Goal: Find specific page/section: Find specific page/section

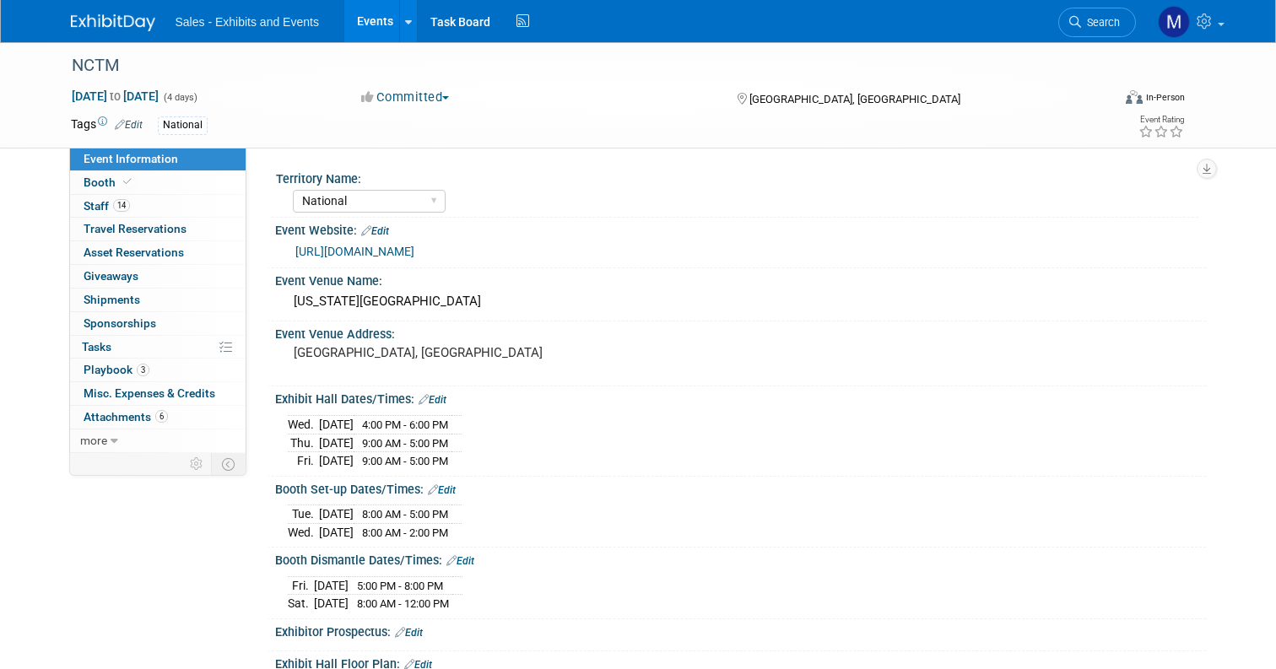
select select "National"
click at [1112, 19] on span "Search" at bounding box center [1100, 22] width 39 height 13
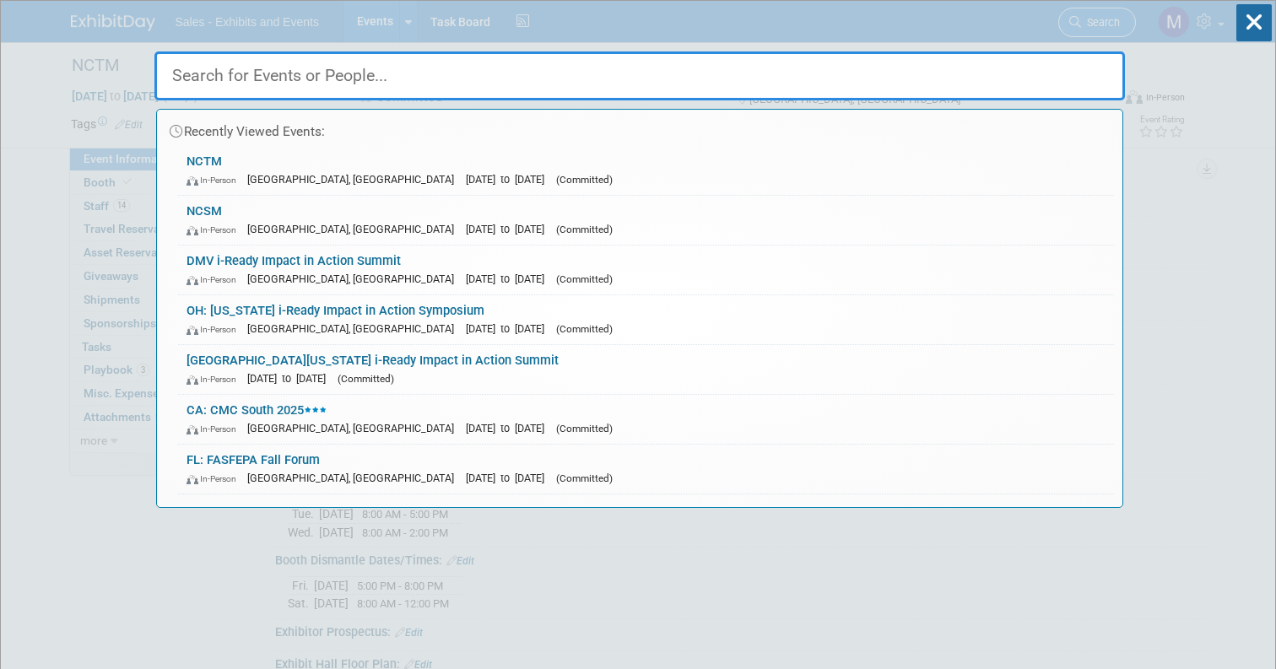
type input "j"
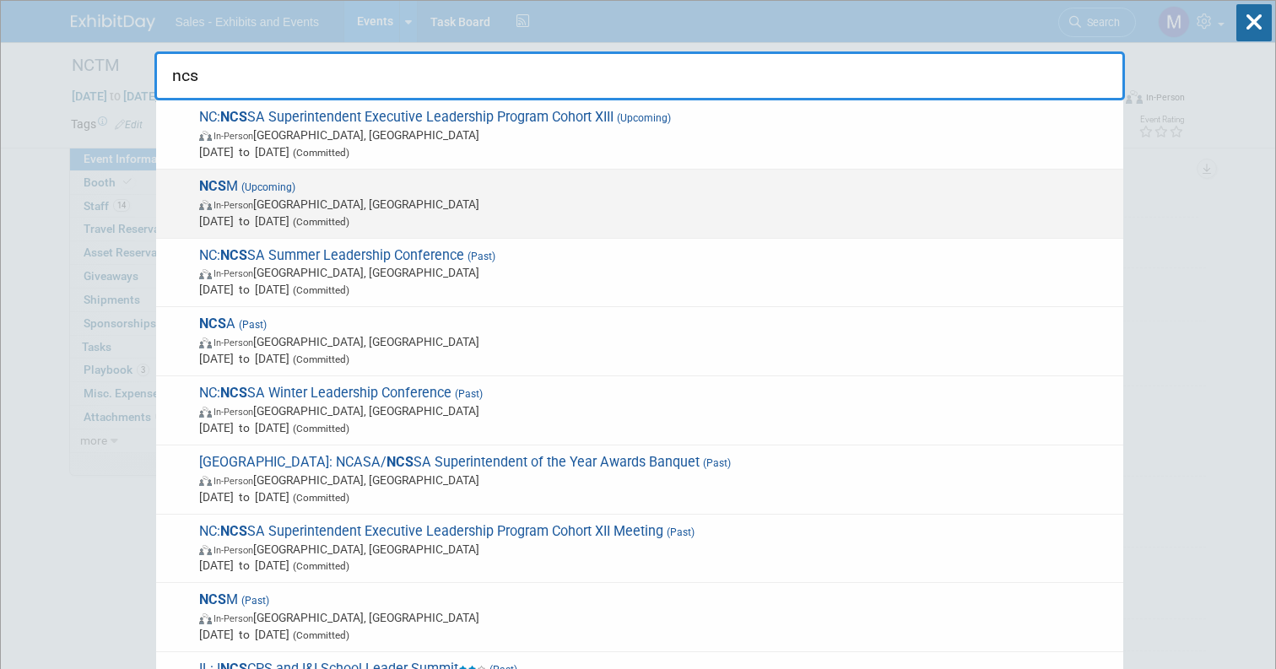
type input "ncs"
click at [649, 199] on span "In-Person [GEOGRAPHIC_DATA], [GEOGRAPHIC_DATA]" at bounding box center [657, 204] width 916 height 17
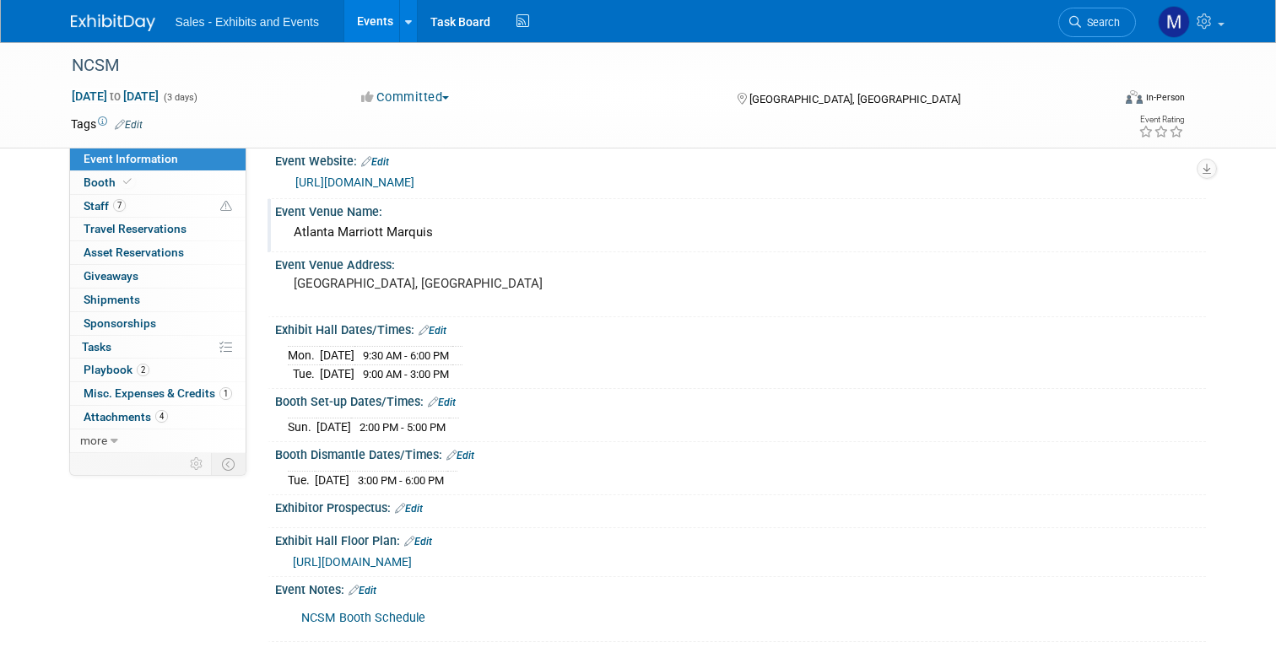
scroll to position [79, 0]
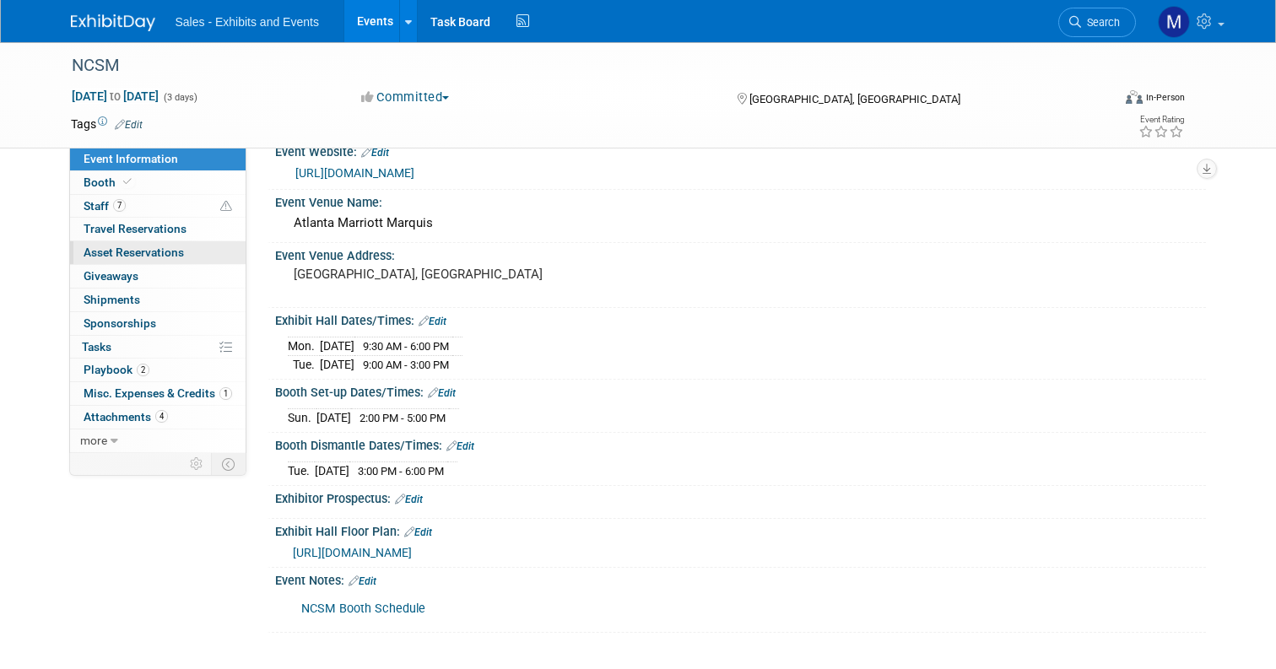
click at [119, 254] on span "Asset Reservations 0" at bounding box center [134, 253] width 100 height 14
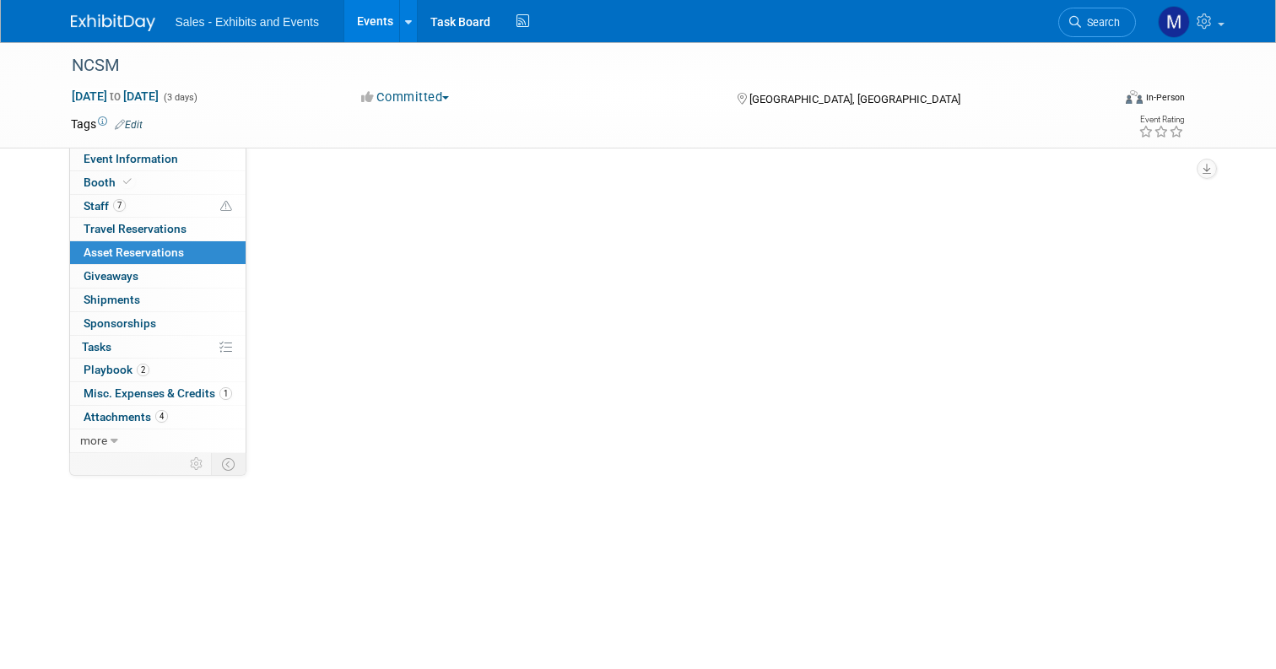
scroll to position [0, 0]
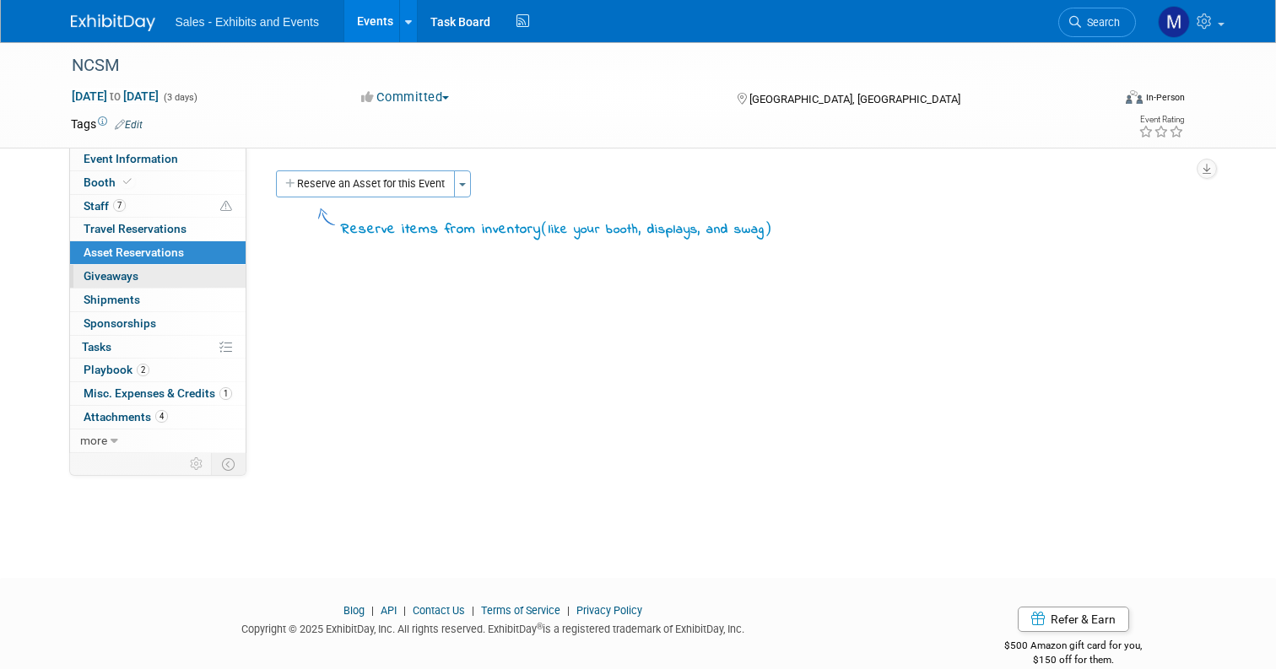
click at [120, 279] on span "Giveaways 0" at bounding box center [111, 276] width 55 height 14
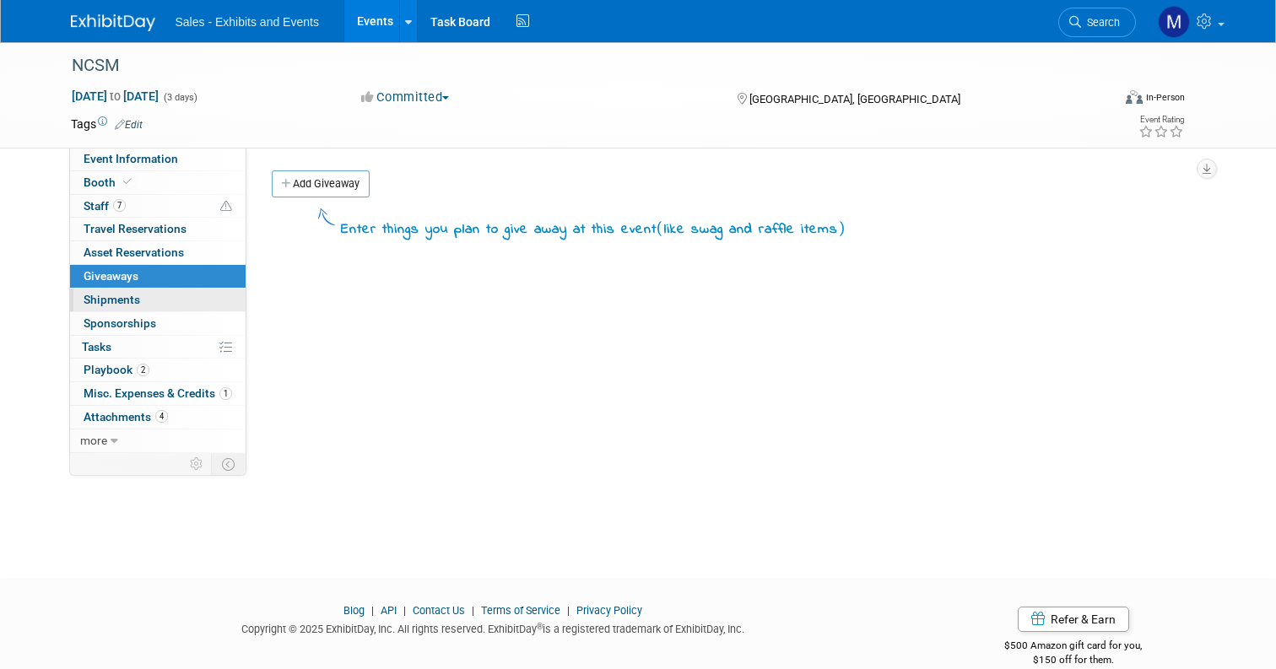
click at [120, 296] on span "Shipments 0" at bounding box center [112, 300] width 57 height 14
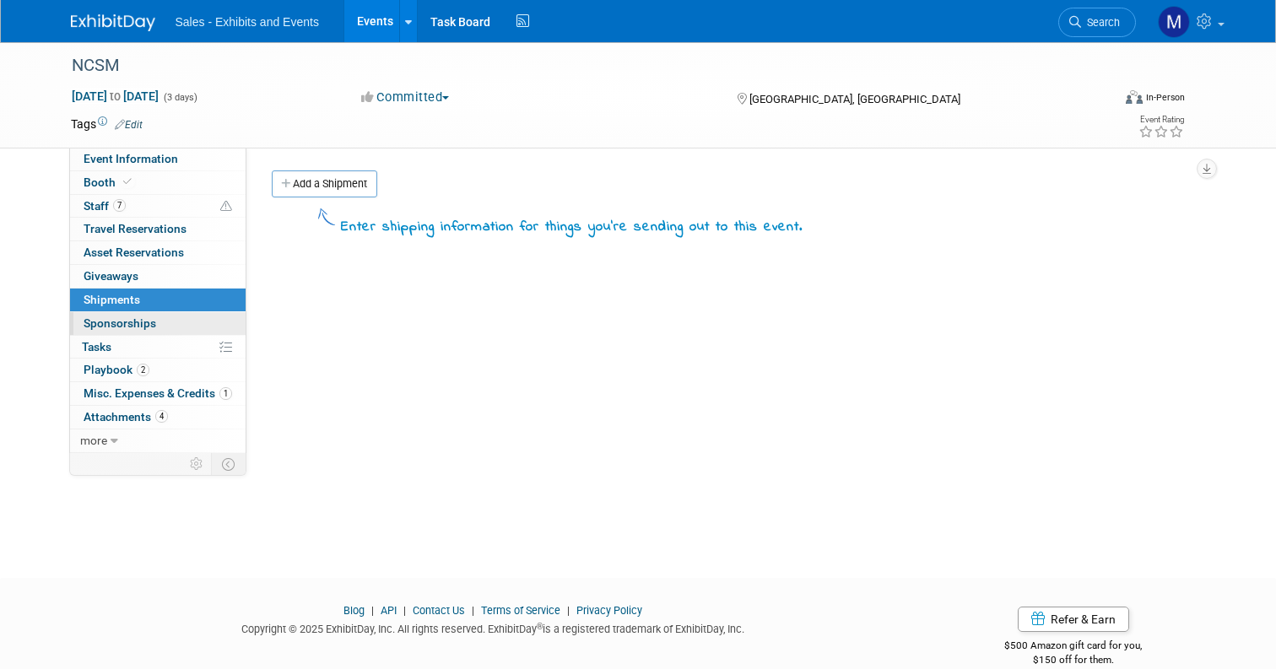
click at [125, 317] on span "Sponsorships 0" at bounding box center [120, 324] width 73 height 14
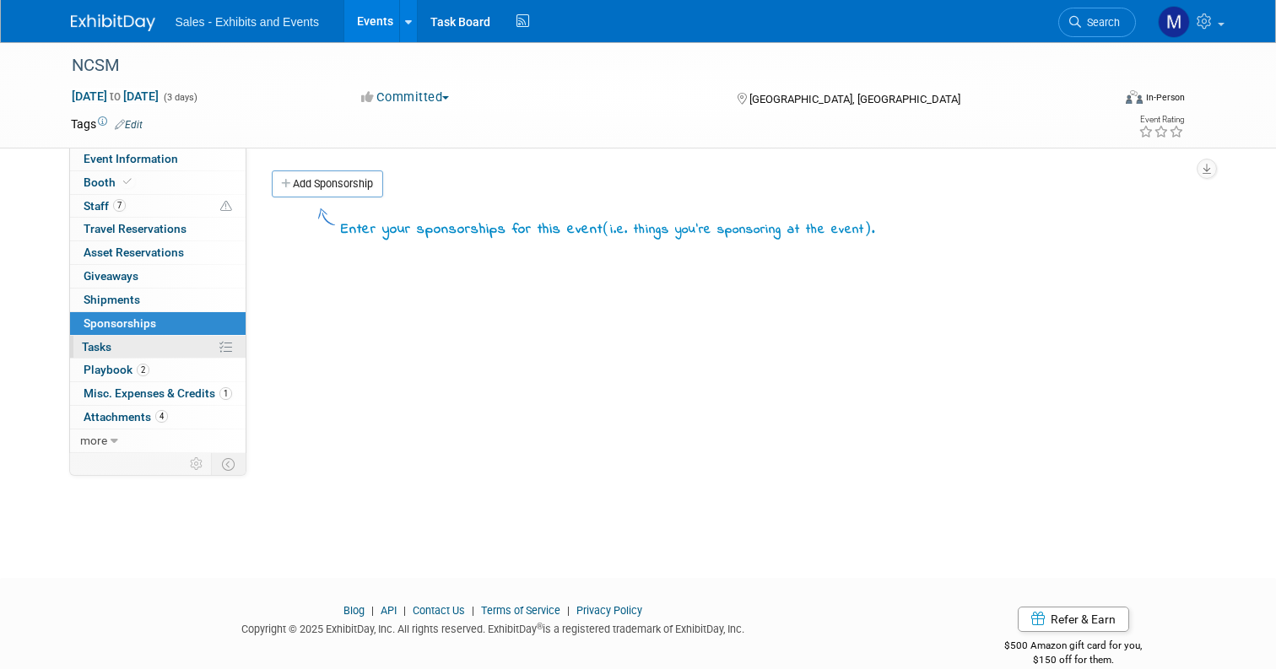
click at [106, 349] on span "Tasks 0%" at bounding box center [97, 347] width 30 height 14
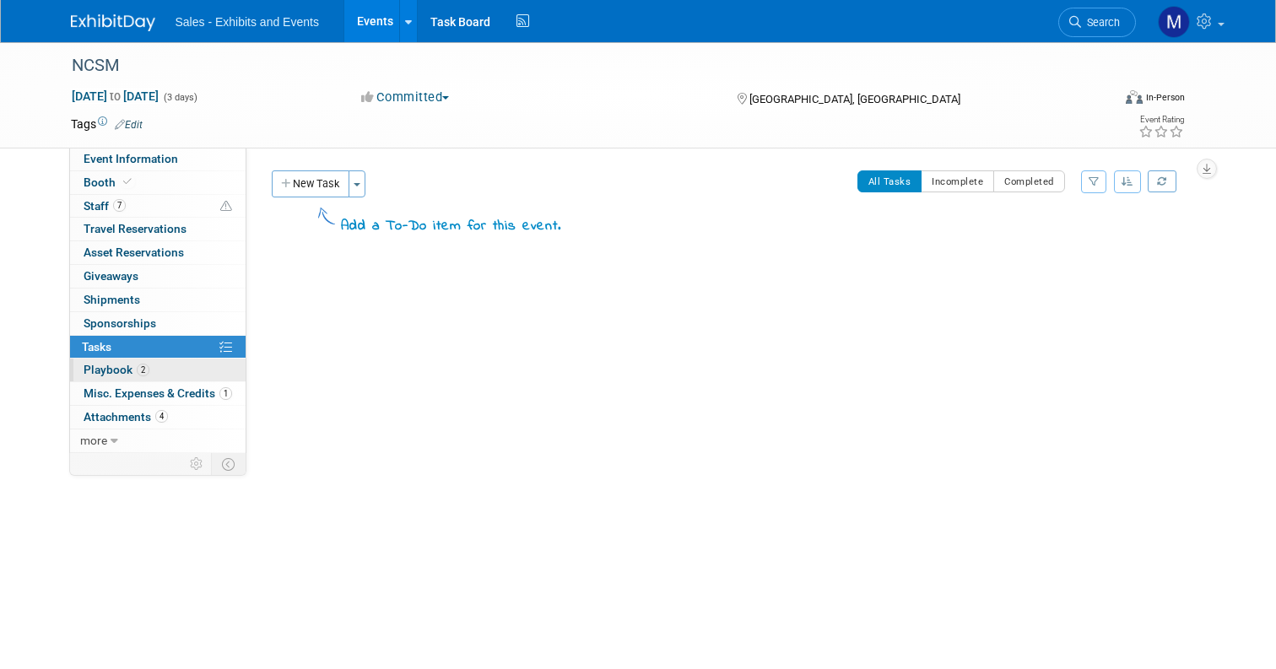
click at [106, 371] on span "Playbook 2" at bounding box center [117, 370] width 66 height 14
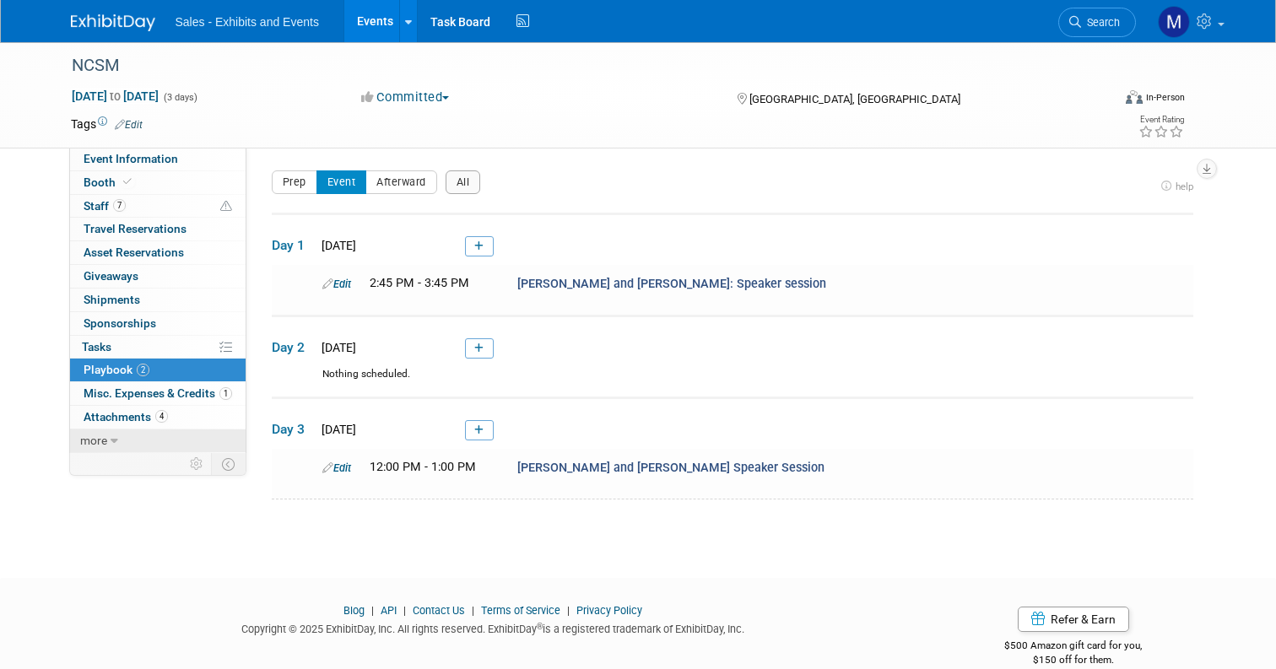
click at [94, 436] on span "more" at bounding box center [93, 441] width 27 height 14
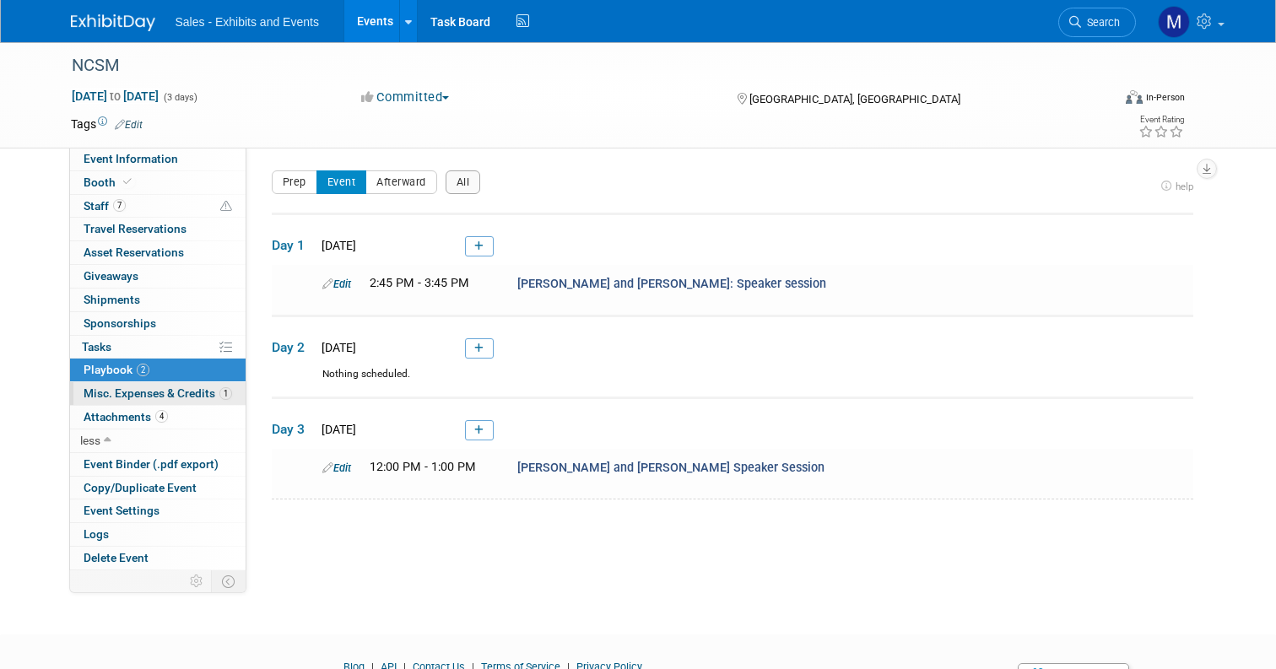
click at [171, 398] on span "Misc. Expenses & Credits 1" at bounding box center [158, 394] width 149 height 14
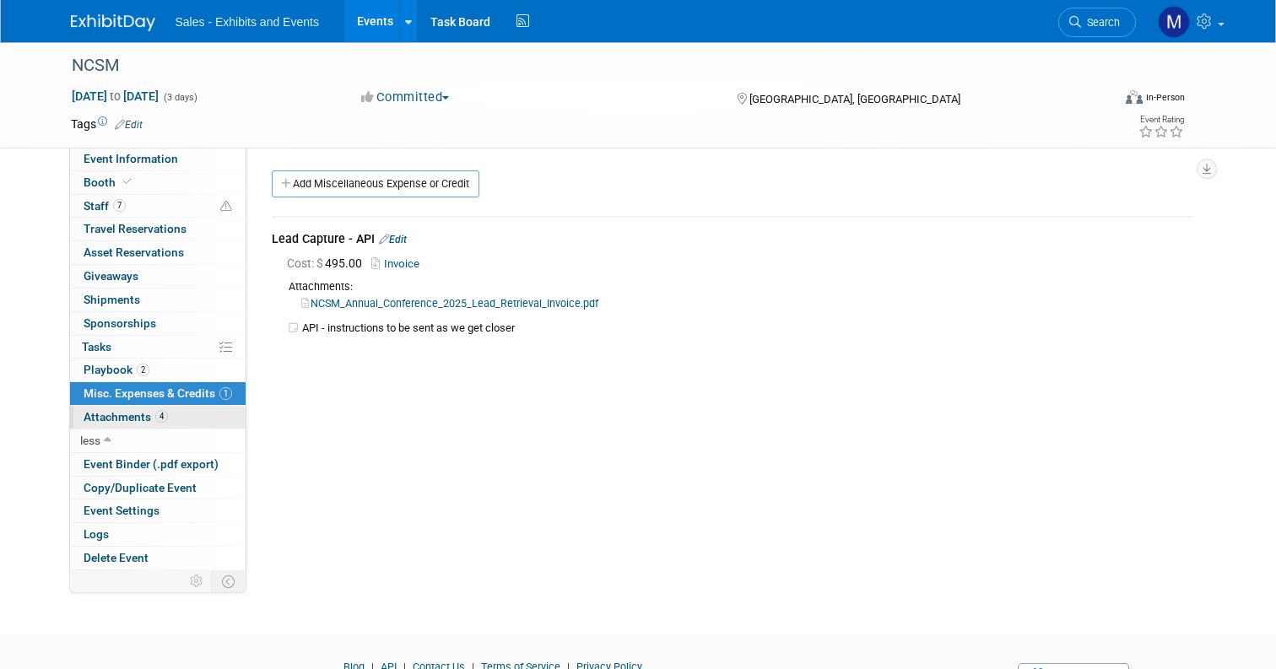
click at [124, 413] on span "Attachments 4" at bounding box center [126, 417] width 84 height 14
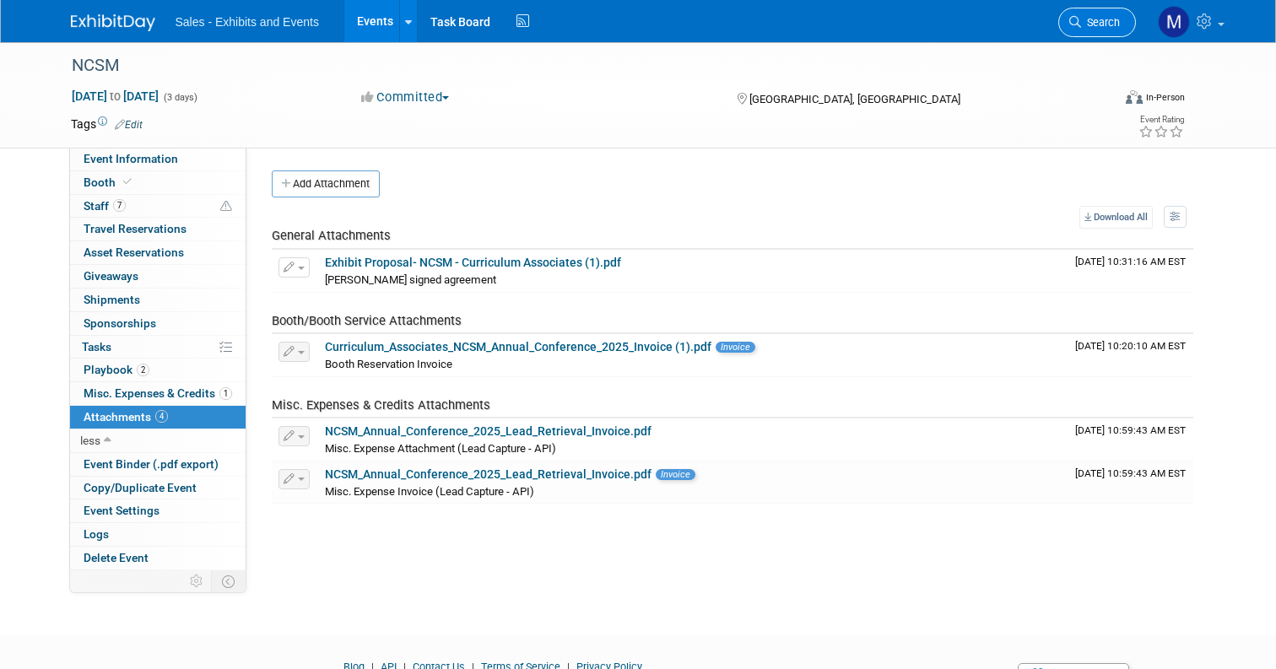
click at [1120, 27] on link "Search" at bounding box center [1098, 23] width 78 height 30
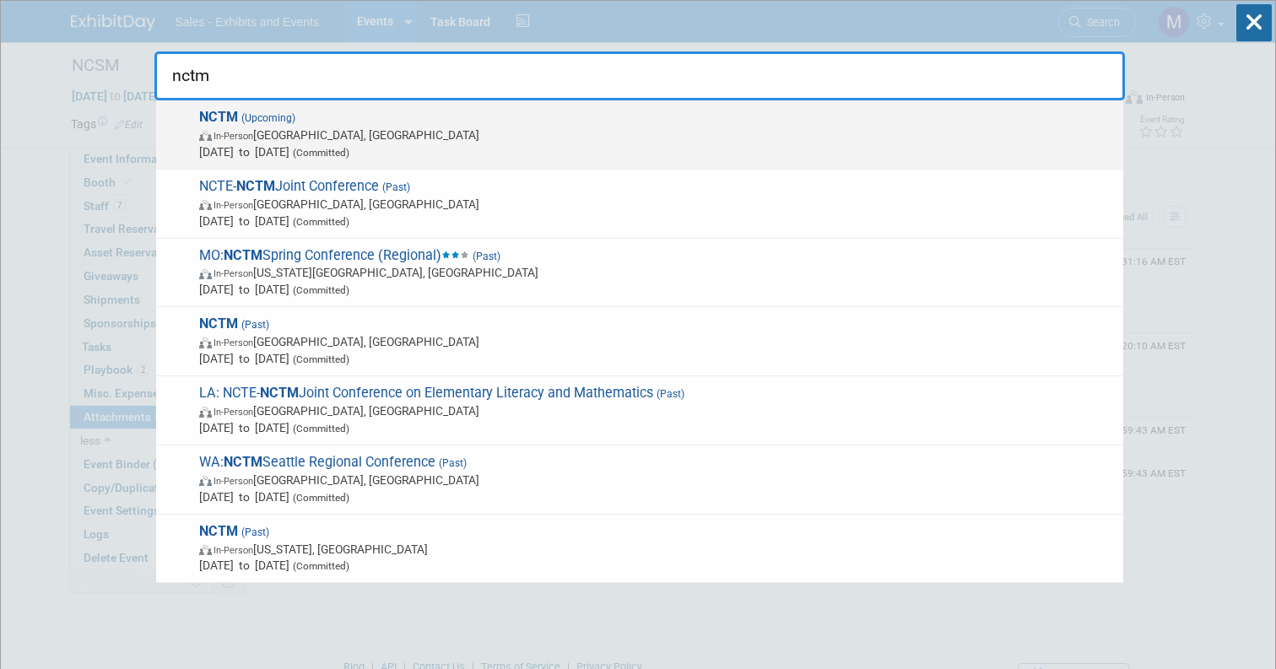
type input "nctm"
click at [529, 140] on span "In-Person [GEOGRAPHIC_DATA], [GEOGRAPHIC_DATA]" at bounding box center [657, 135] width 916 height 17
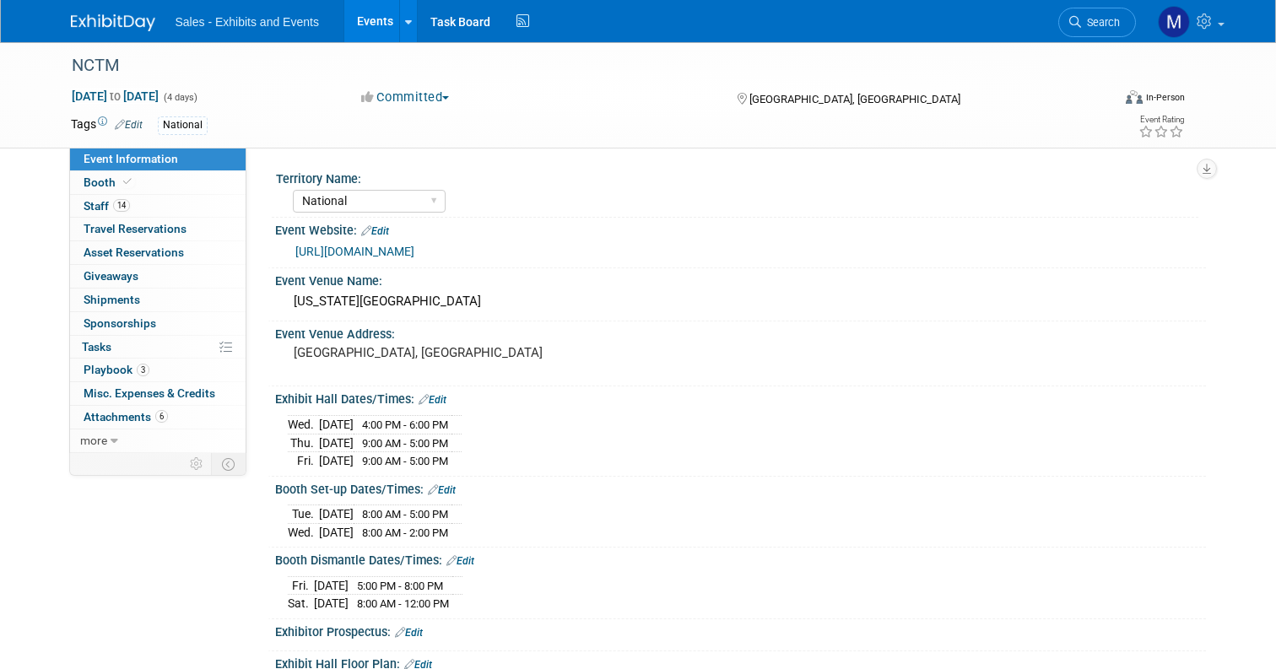
select select "National"
click at [123, 367] on span "Playbook 3" at bounding box center [117, 370] width 66 height 14
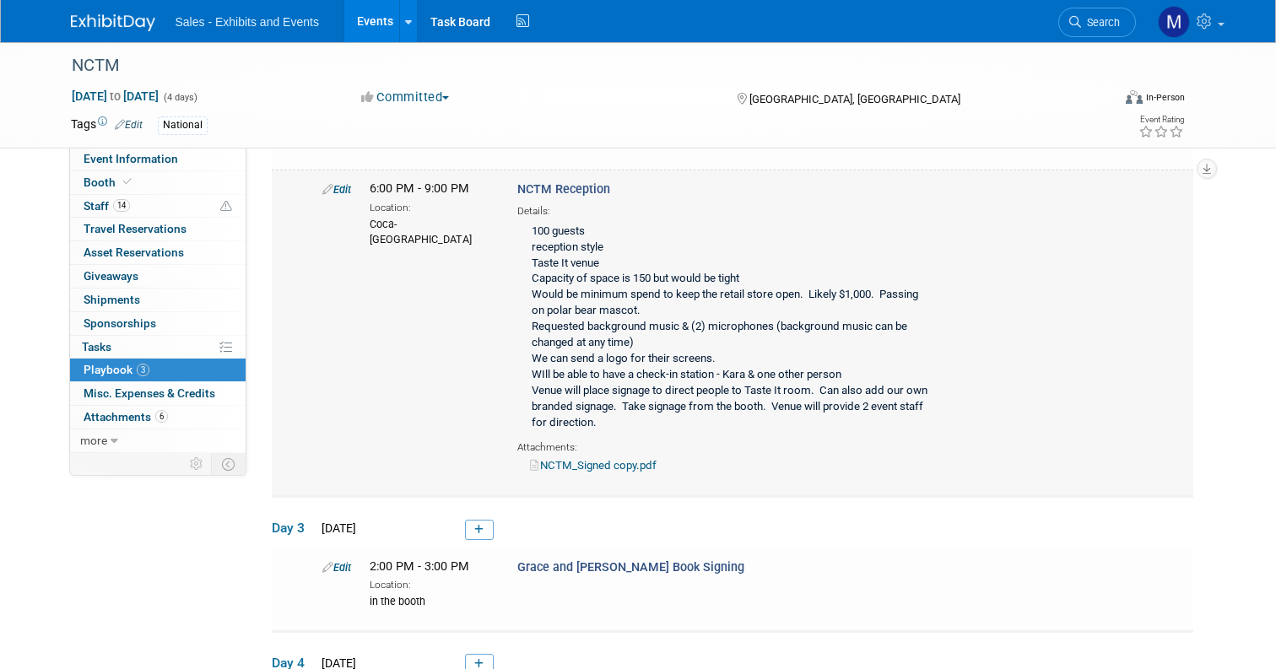
scroll to position [262, 0]
click at [604, 465] on link "NCTM_Signed copy.pdf" at bounding box center [593, 464] width 127 height 13
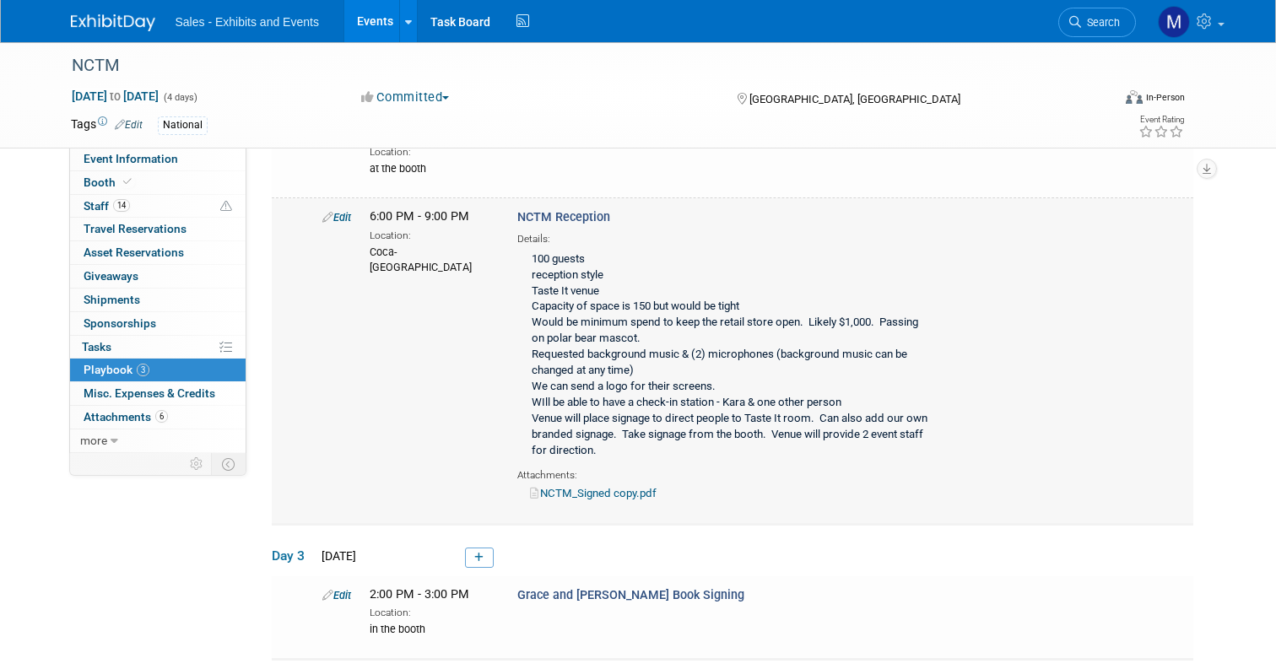
scroll to position [0, 0]
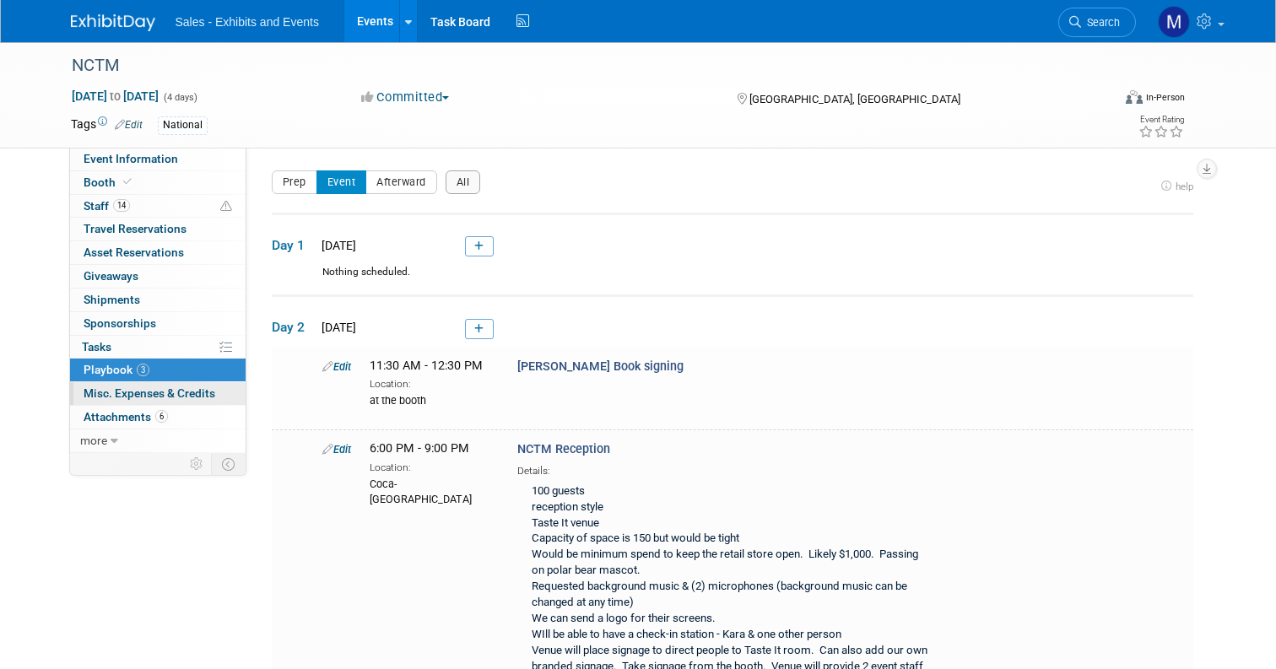
click at [118, 398] on span "Misc. Expenses & Credits 0" at bounding box center [150, 394] width 132 height 14
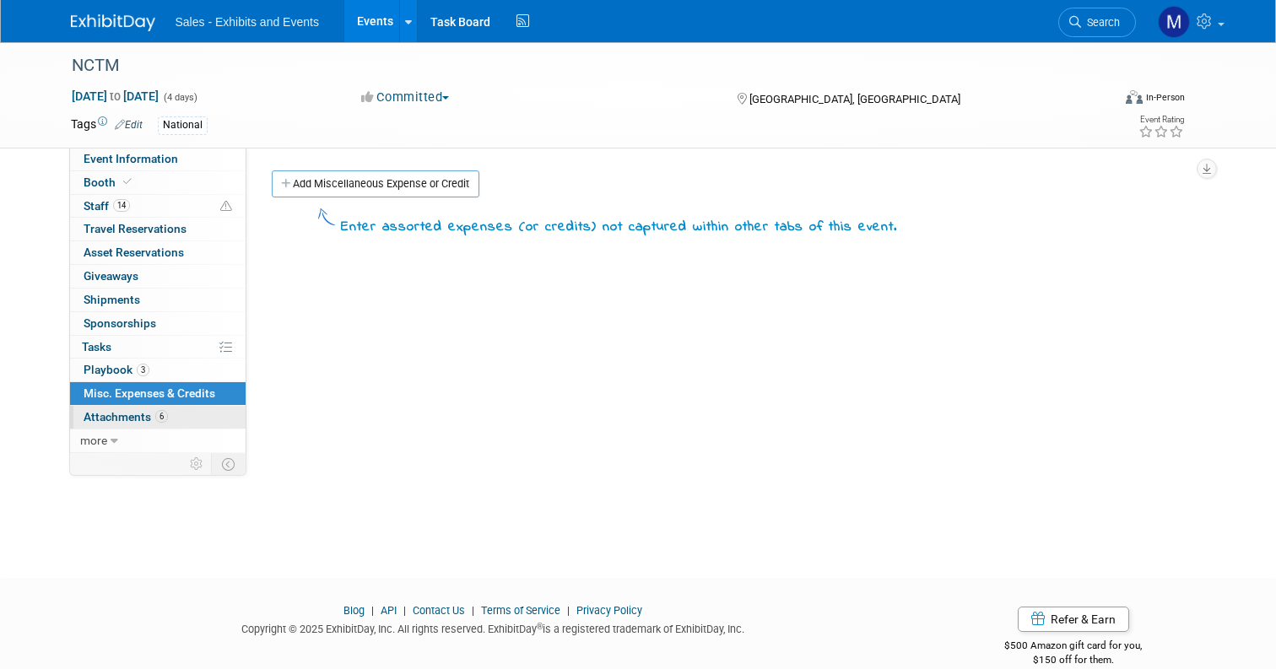
click at [122, 412] on span "Attachments 6" at bounding box center [126, 417] width 84 height 14
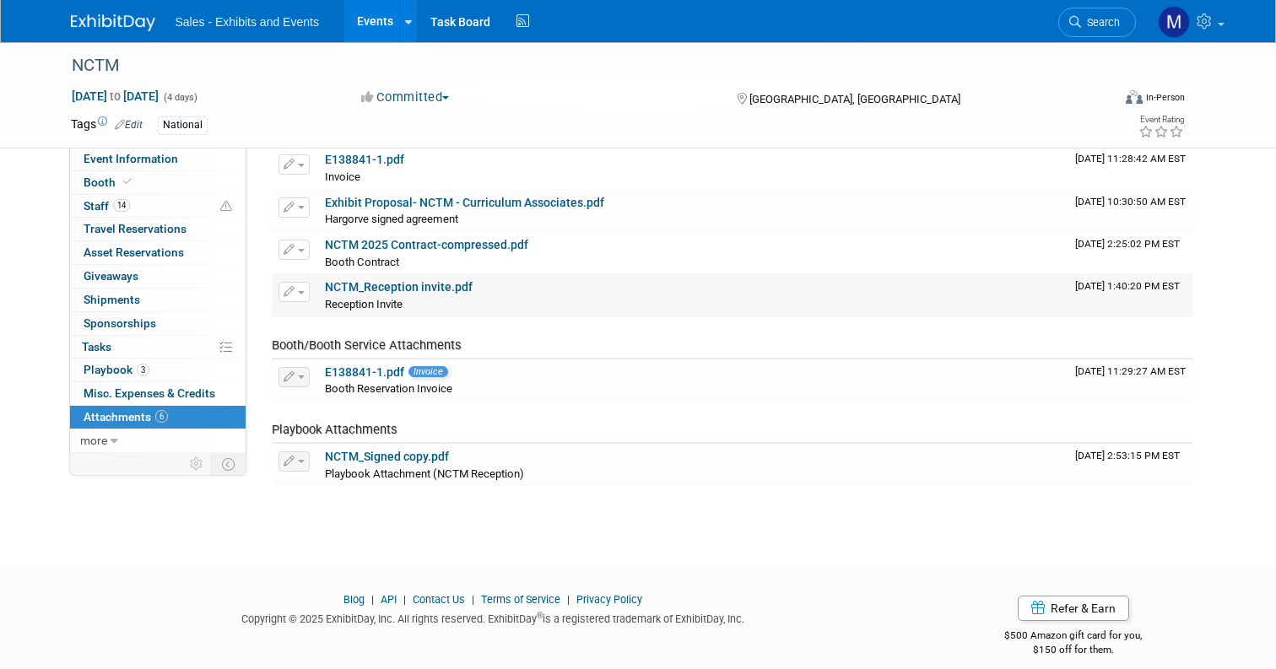
scroll to position [119, 0]
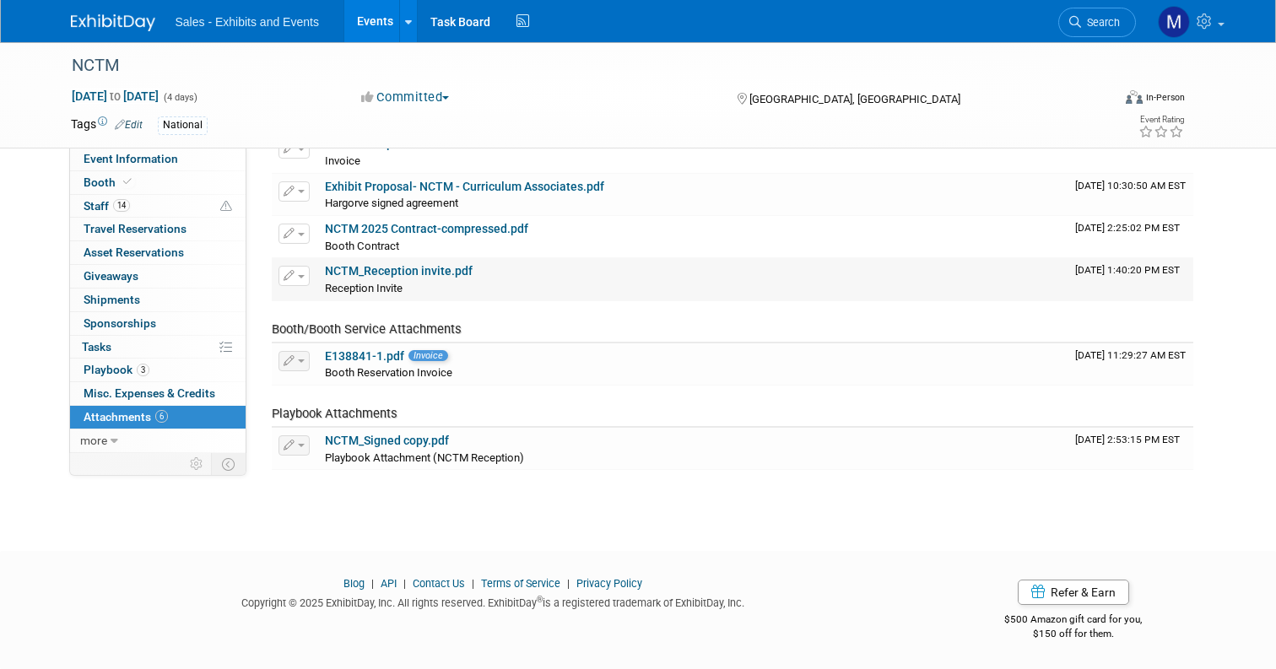
click at [443, 274] on link "NCTM_Reception invite.pdf" at bounding box center [399, 271] width 148 height 14
